Goal: Ask a question

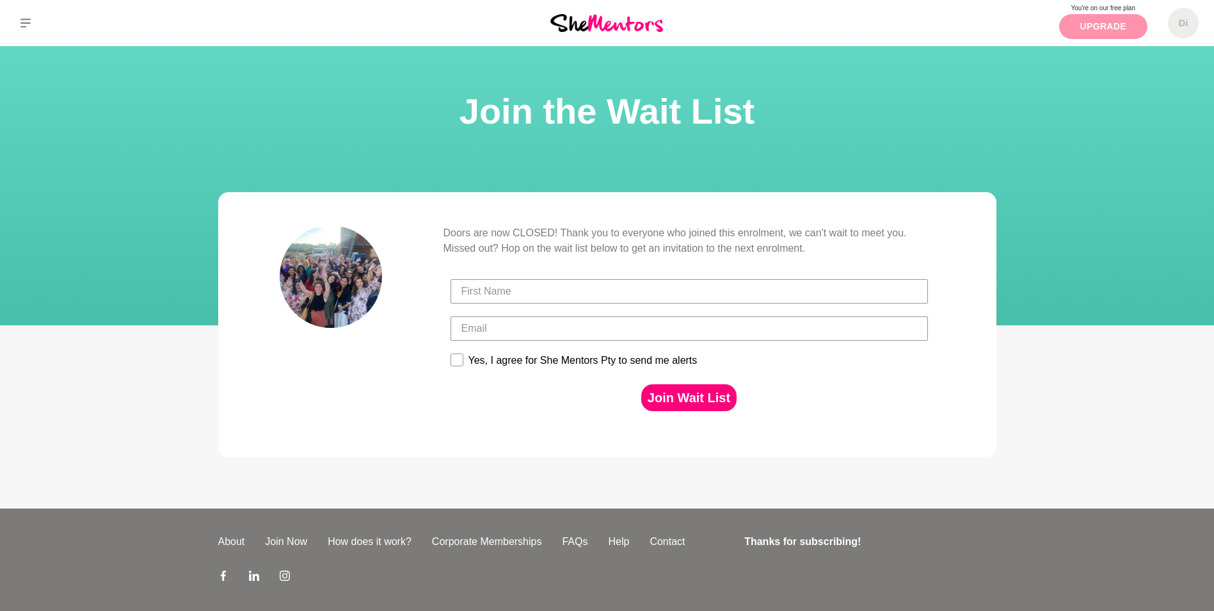
click at [1099, 24] on link "Upgrade" at bounding box center [1103, 26] width 88 height 25
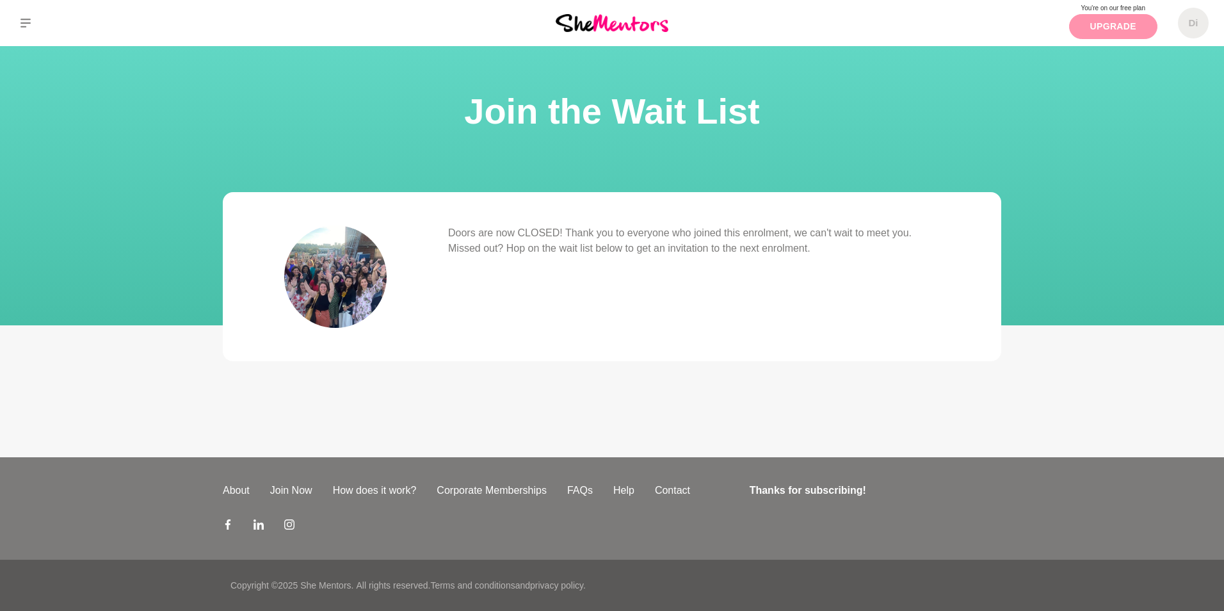
click at [1099, 24] on link "Upgrade" at bounding box center [1113, 26] width 88 height 25
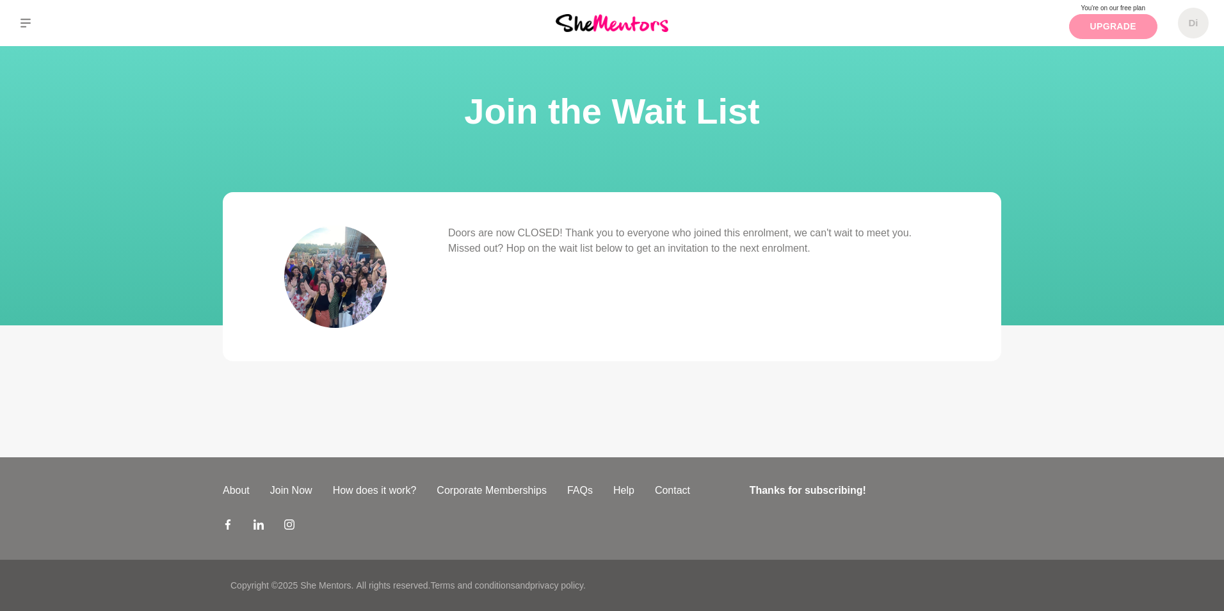
click at [1099, 24] on link "Upgrade" at bounding box center [1113, 26] width 88 height 25
click at [668, 494] on link "Contact" at bounding box center [672, 490] width 56 height 15
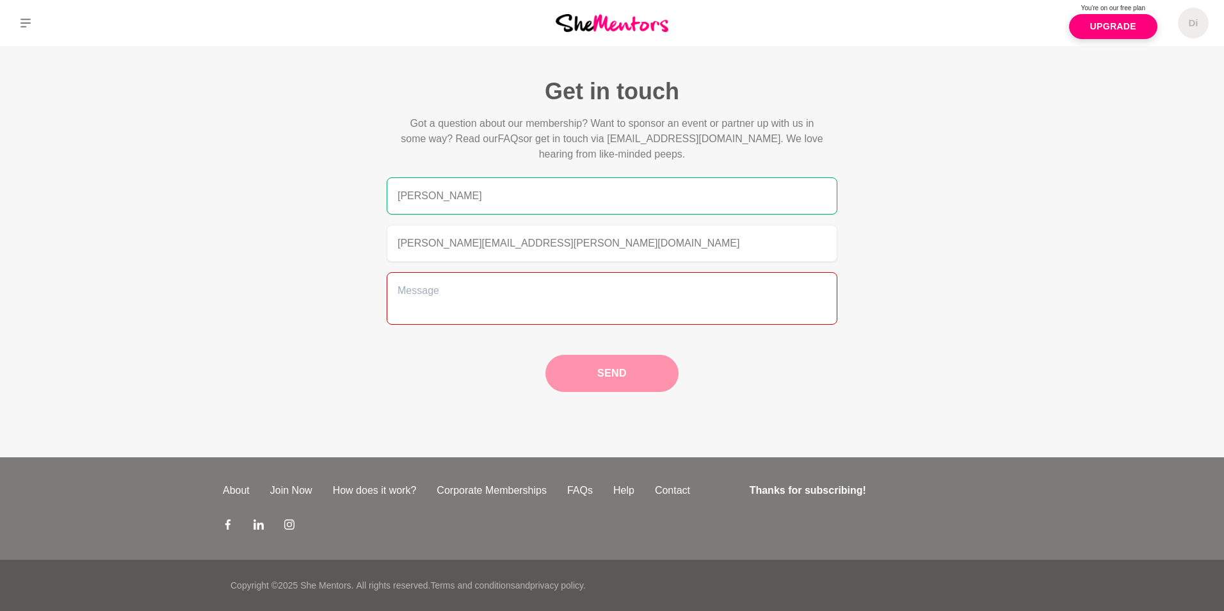
click at [395, 276] on textarea at bounding box center [612, 298] width 451 height 52
click at [532, 300] on textarea at bounding box center [612, 298] width 451 height 52
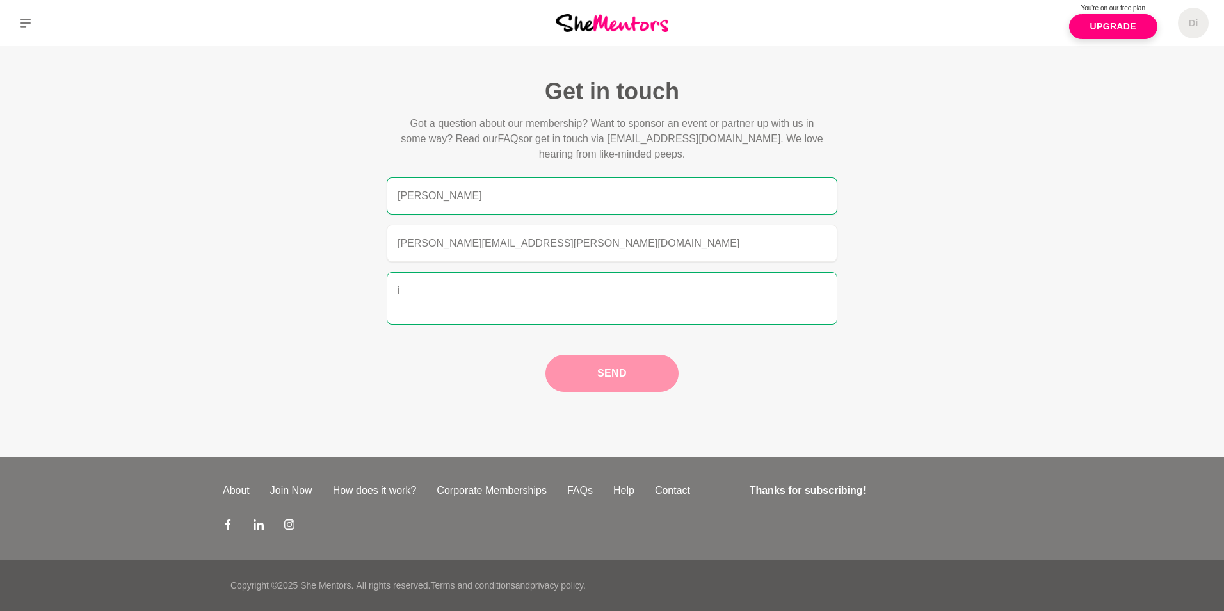
type textarea "i"
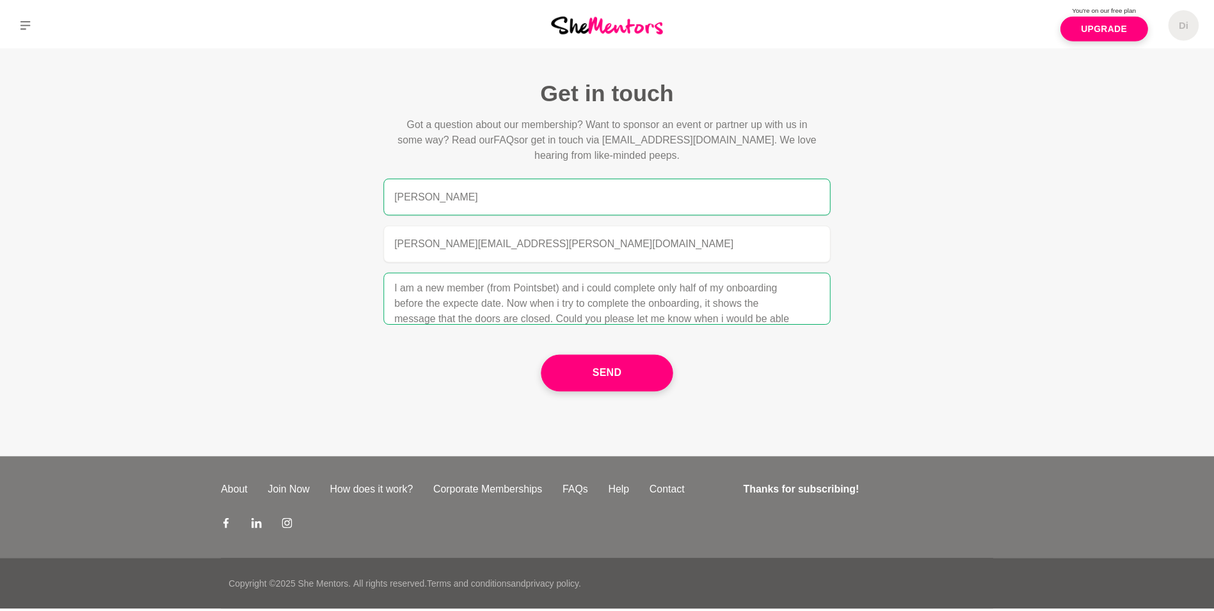
scroll to position [18, 0]
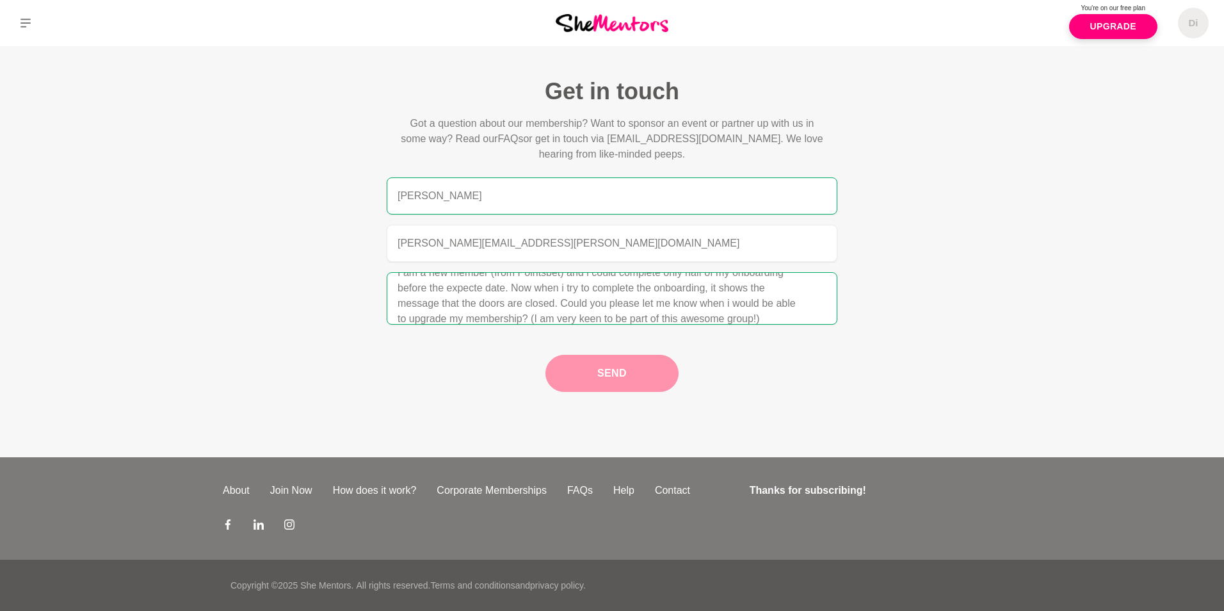
type textarea "I am a new member (from Pointsbet) and i could complete only half of my onboard…"
click at [591, 369] on button "Send" at bounding box center [611, 373] width 133 height 37
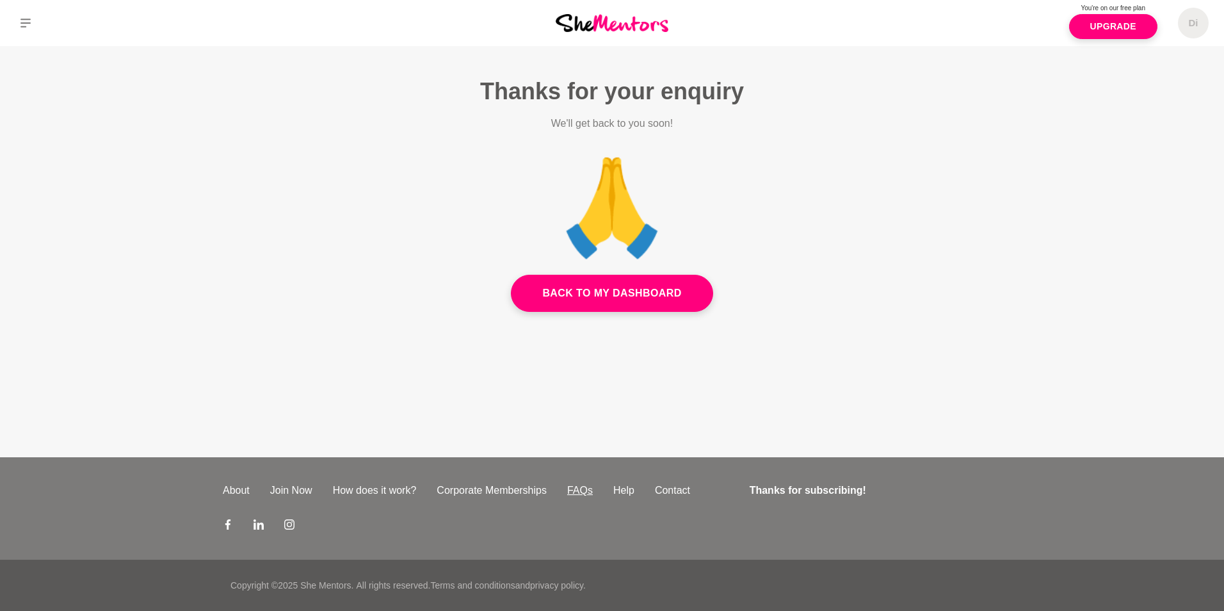
click at [573, 490] on link "FAQs" at bounding box center [580, 490] width 46 height 15
click at [484, 491] on link "Corporate Memberships" at bounding box center [491, 490] width 131 height 15
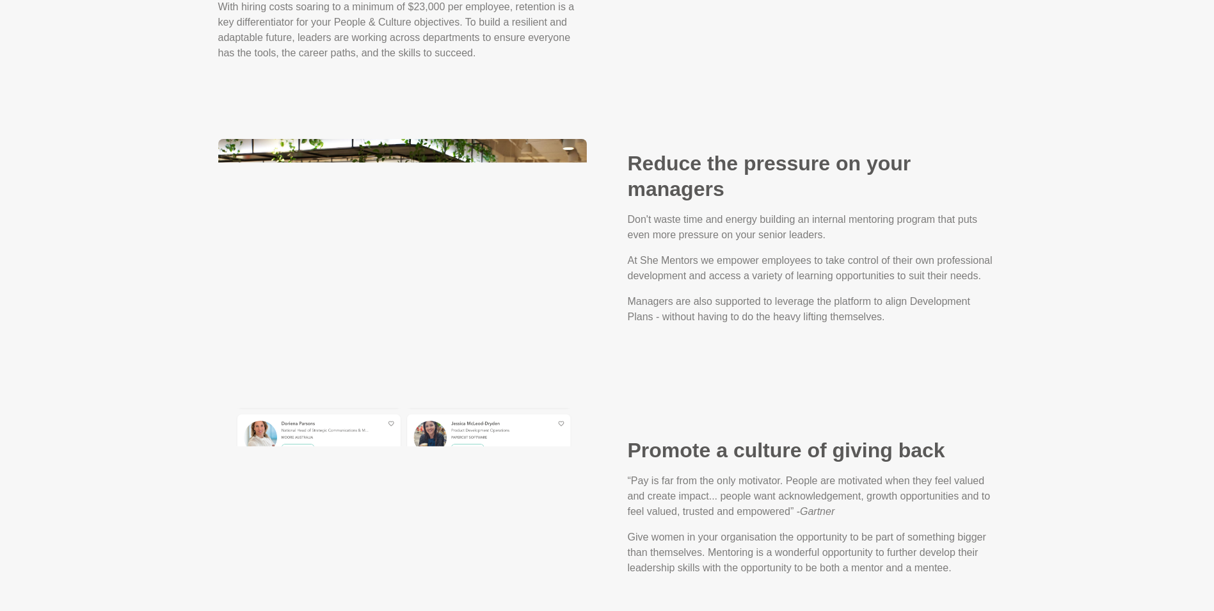
scroll to position [1700, 0]
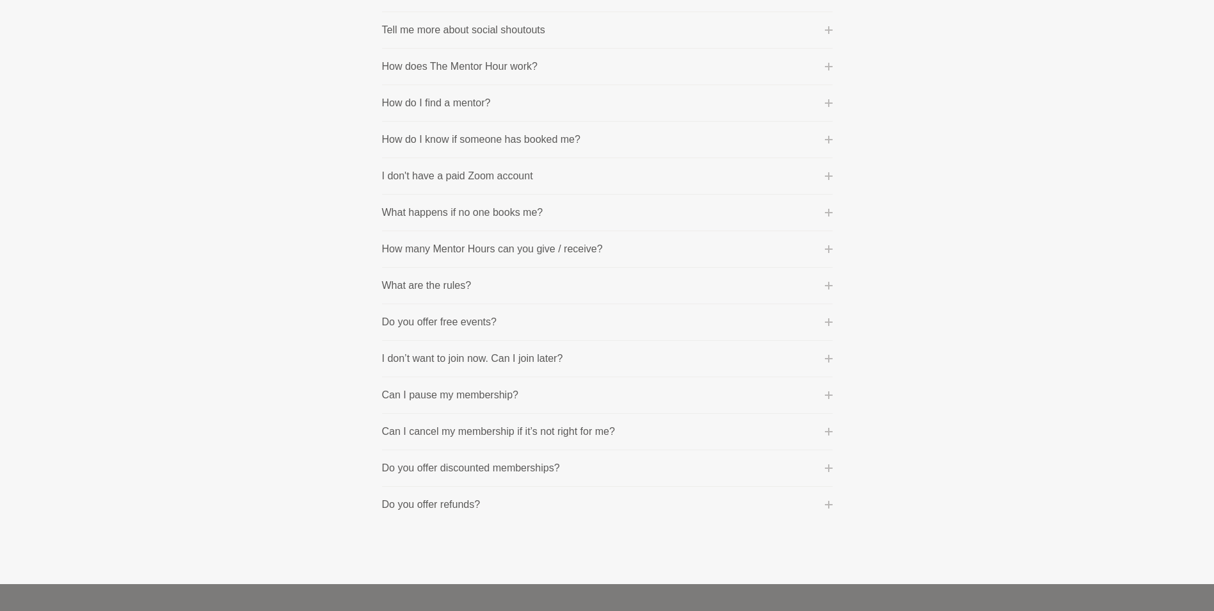
scroll to position [547, 0]
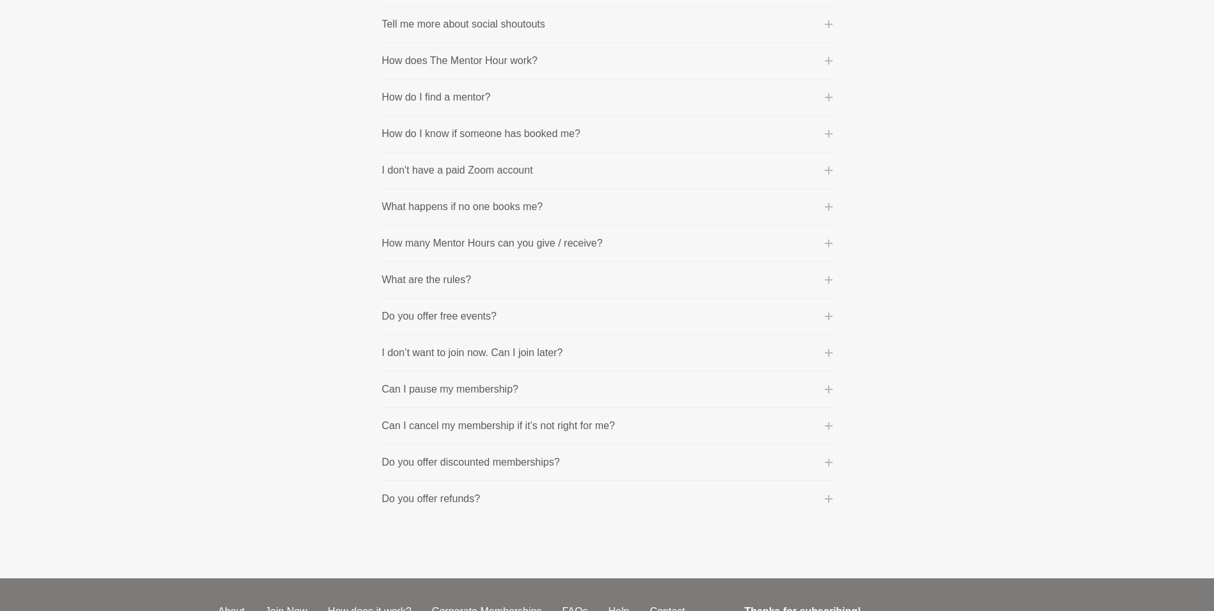
click at [471, 347] on p "I don’t want to join now. Can I join later?" at bounding box center [472, 352] width 181 height 15
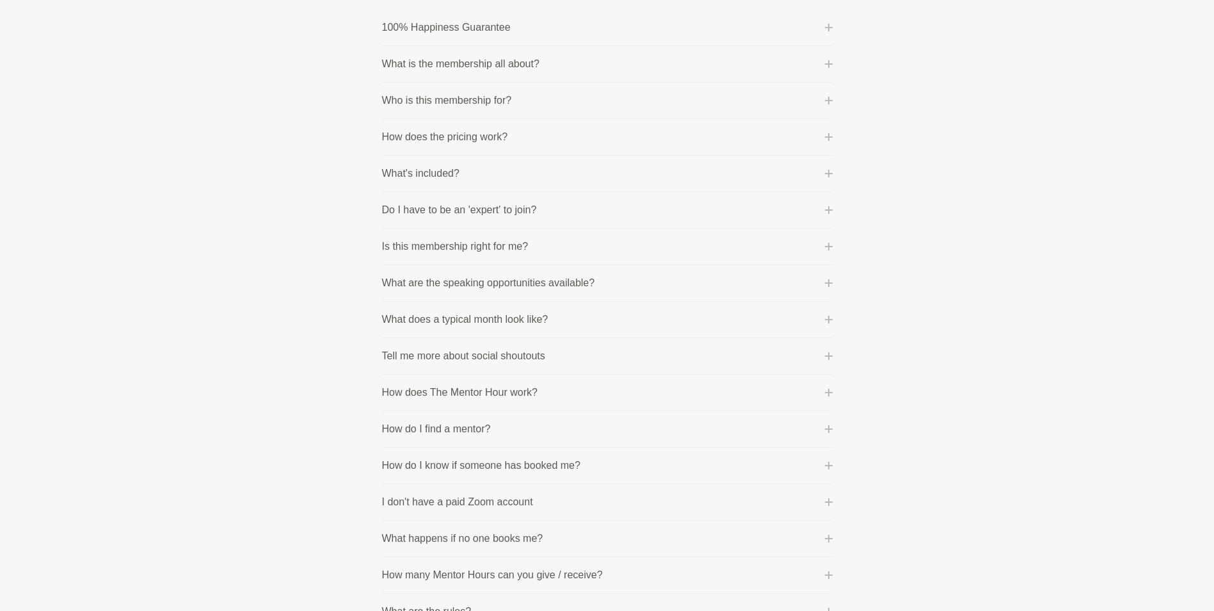
scroll to position [189, 0]
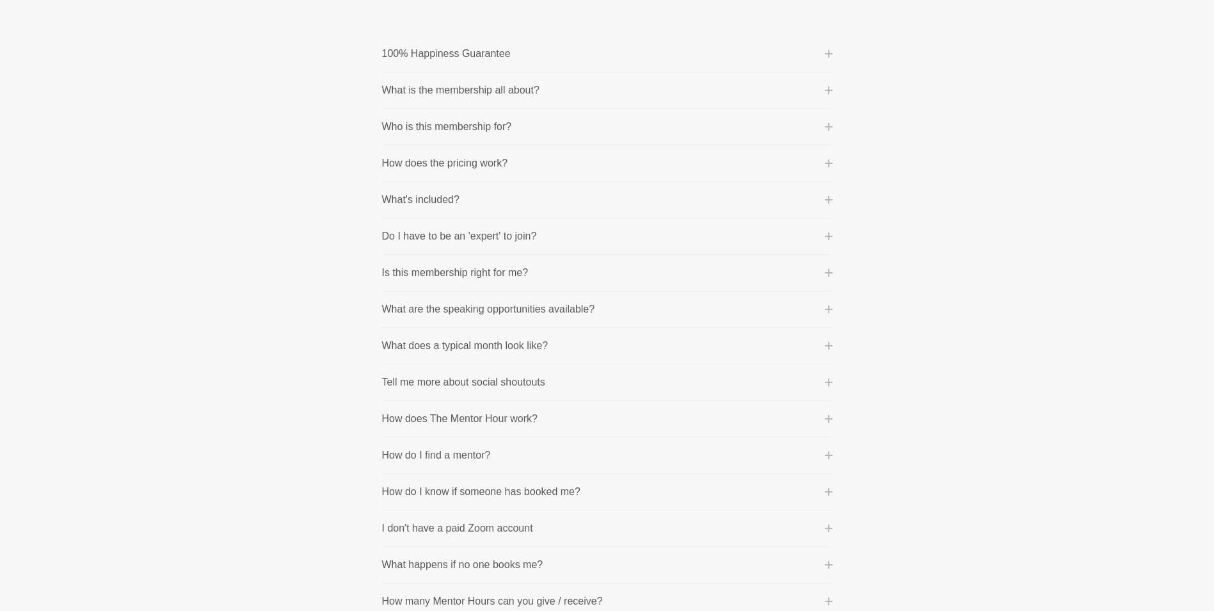
click at [597, 310] on button "What are the speaking opportunities available?" at bounding box center [607, 308] width 451 height 15
